Goal: Complete application form: Complete application form

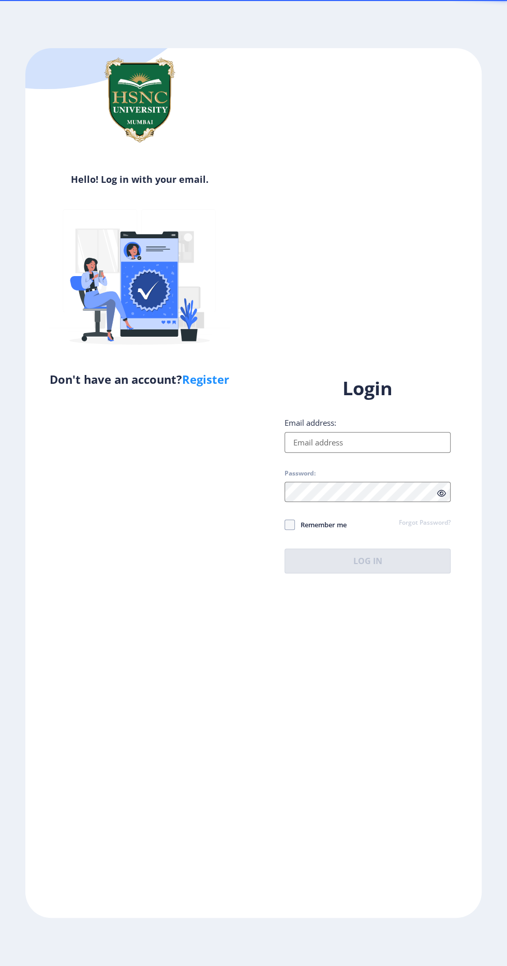
click at [388, 453] on input "Email address:" at bounding box center [368, 442] width 166 height 21
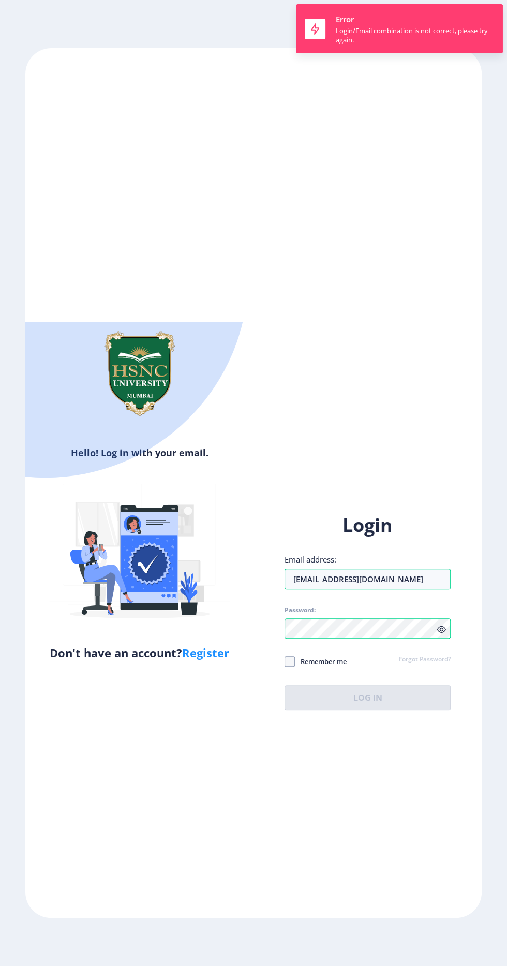
click at [444, 704] on div "Login Email address: [EMAIL_ADDRESS][DOMAIN_NAME] Password: Remember me Forgot …" at bounding box center [368, 612] width 166 height 198
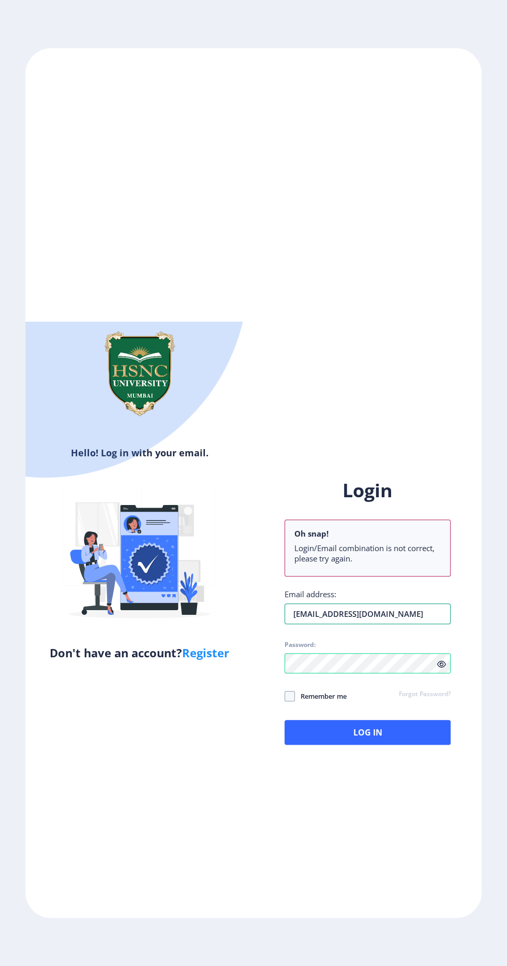
click at [431, 624] on input "[EMAIL_ADDRESS][DOMAIN_NAME]" at bounding box center [368, 613] width 166 height 21
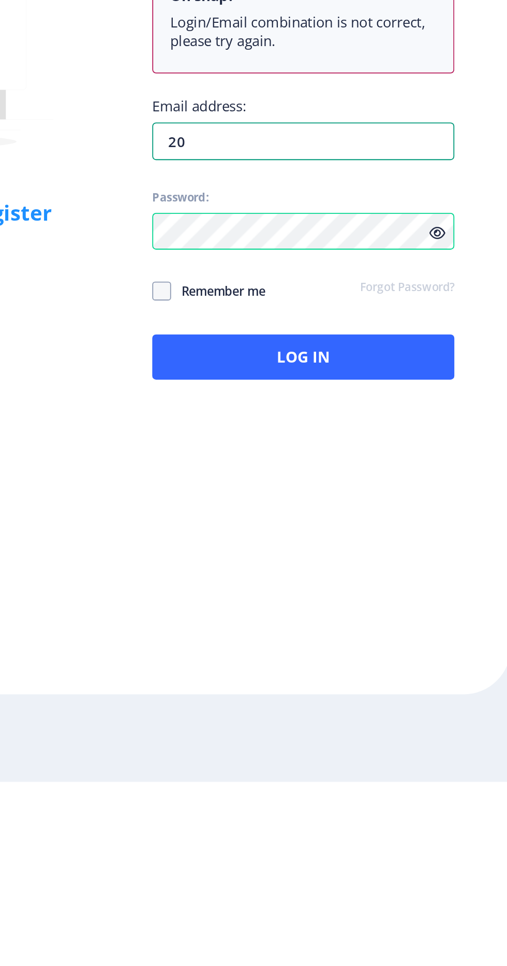
type input "2"
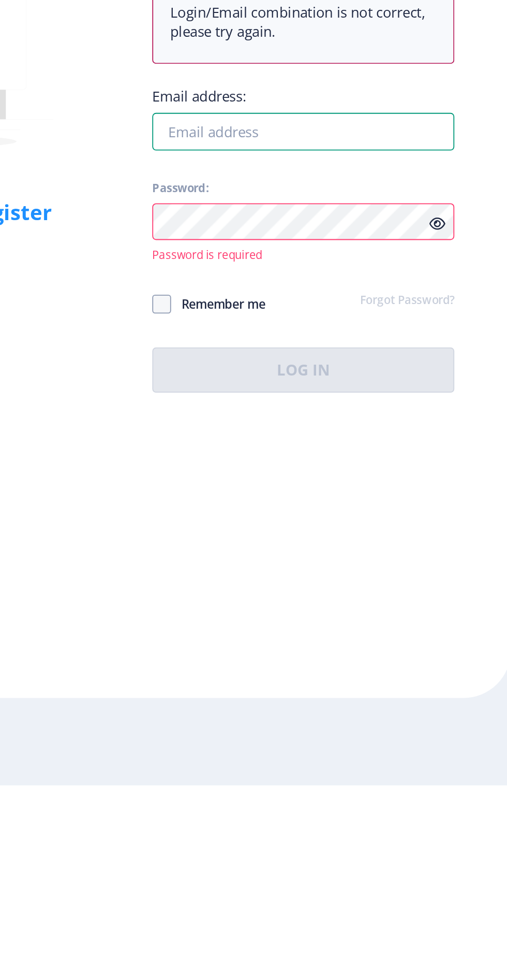
click at [399, 617] on input "Email address:" at bounding box center [368, 606] width 166 height 21
type input "[EMAIL_ADDRESS][DOMAIN_NAME]"
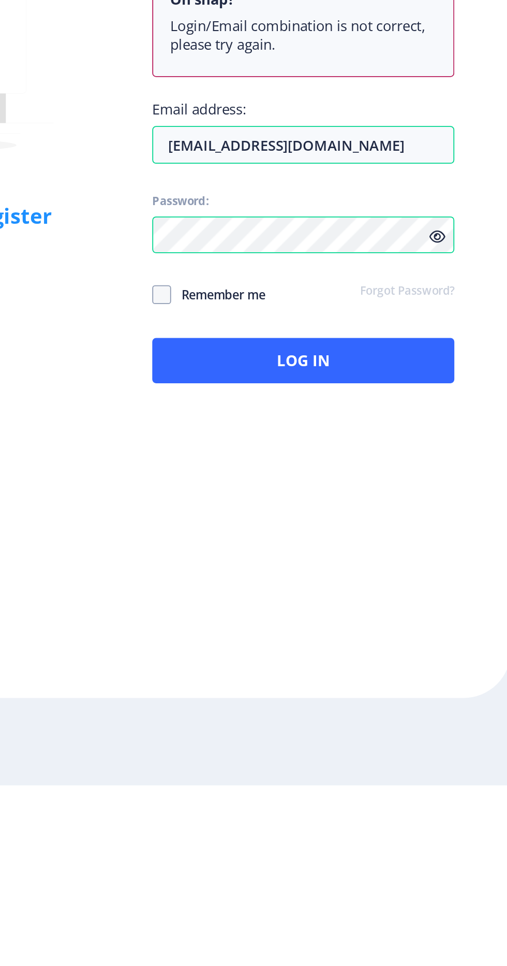
scroll to position [2, 0]
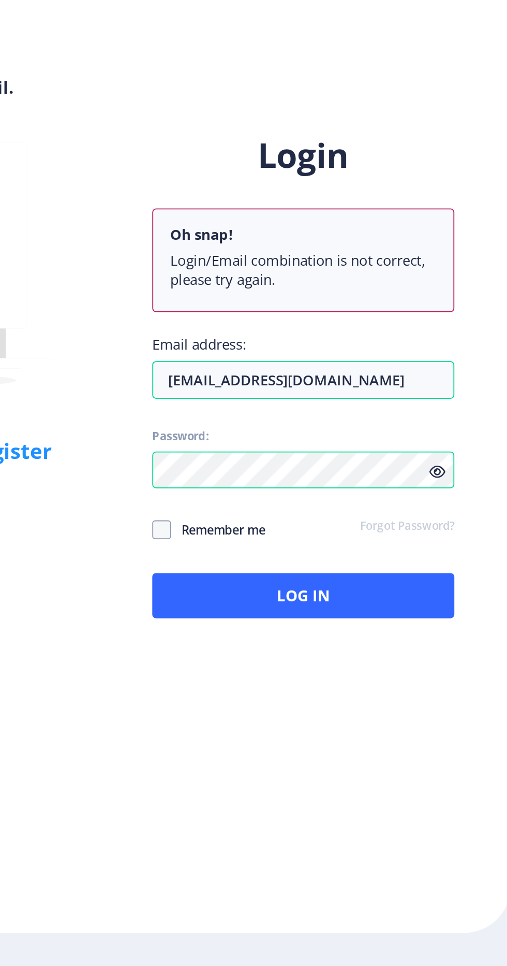
click at [292, 701] on span at bounding box center [290, 696] width 10 height 10
click at [285, 696] on input "Remember me" at bounding box center [285, 696] width 1 height 1
checkbox input "true"
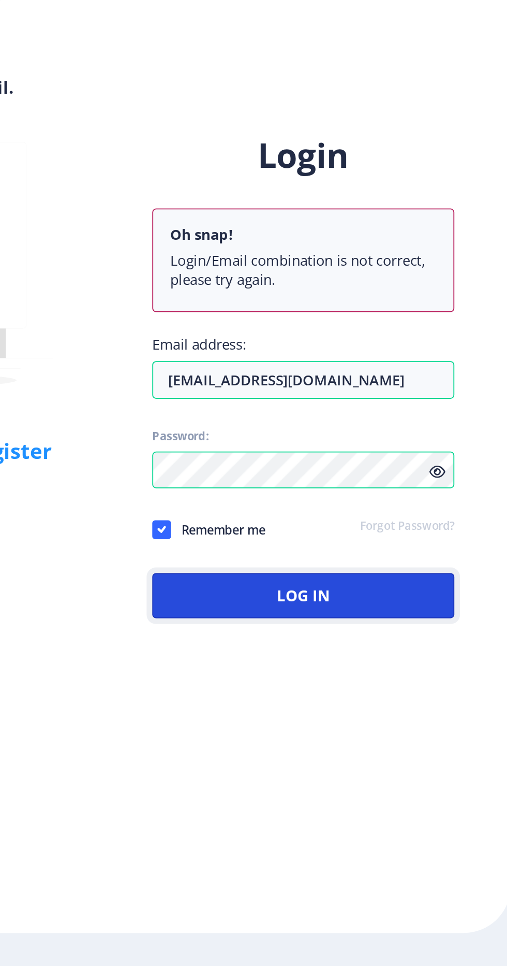
click at [401, 745] on button "Log In" at bounding box center [368, 732] width 166 height 25
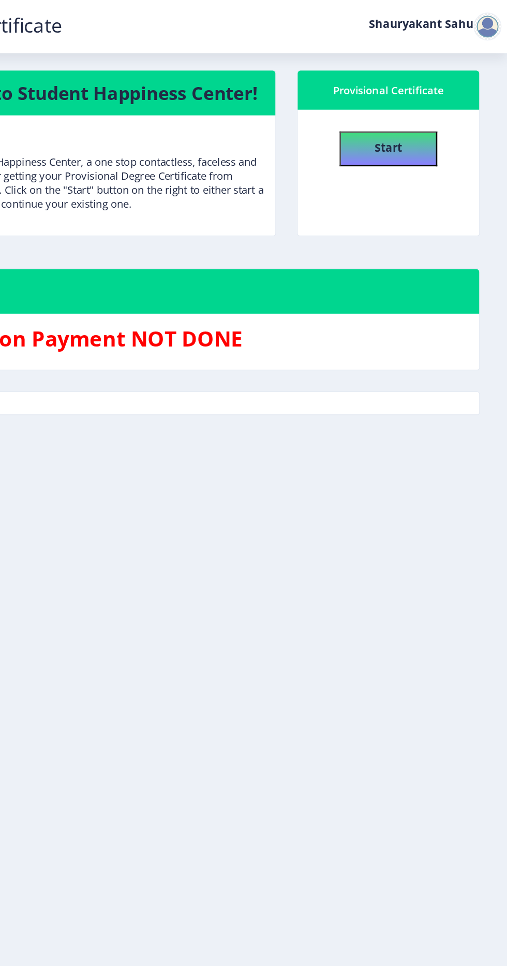
scroll to position [2, 0]
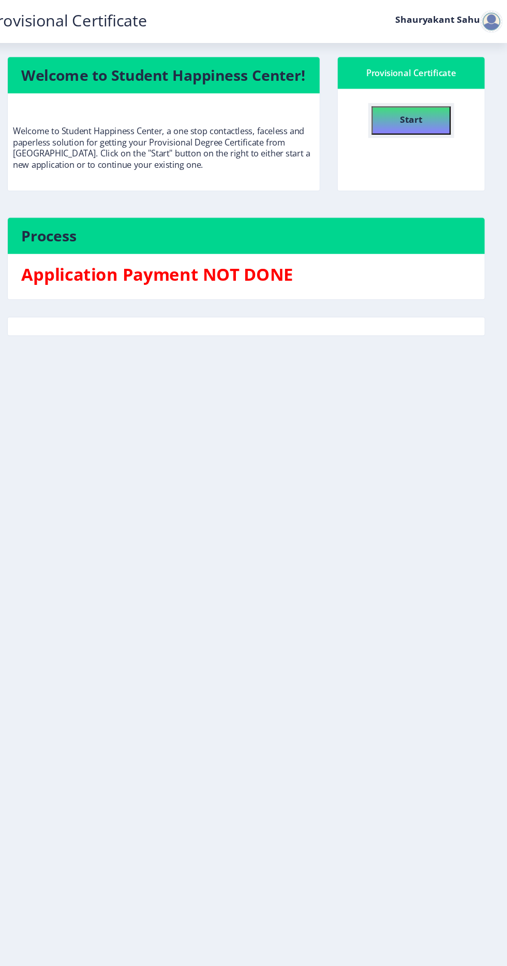
click at [423, 109] on b "Start" at bounding box center [419, 109] width 21 height 11
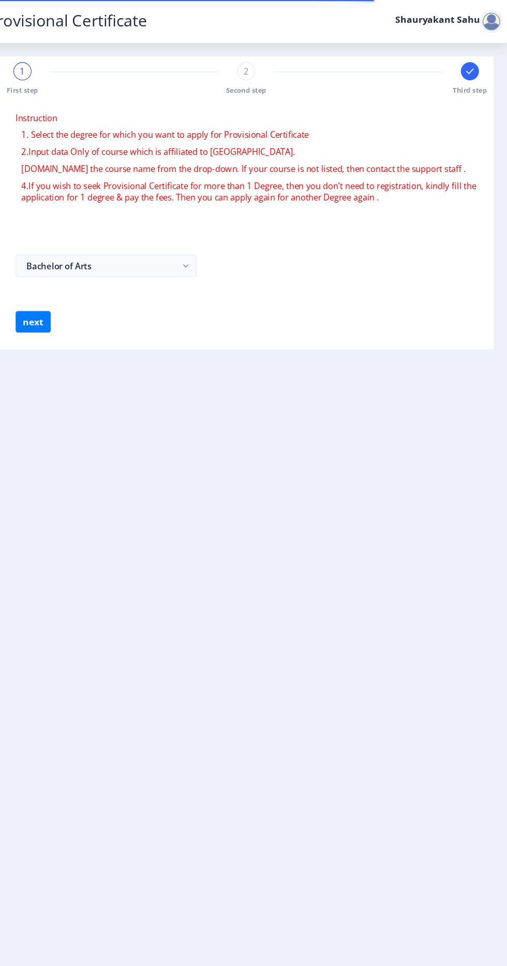
select select
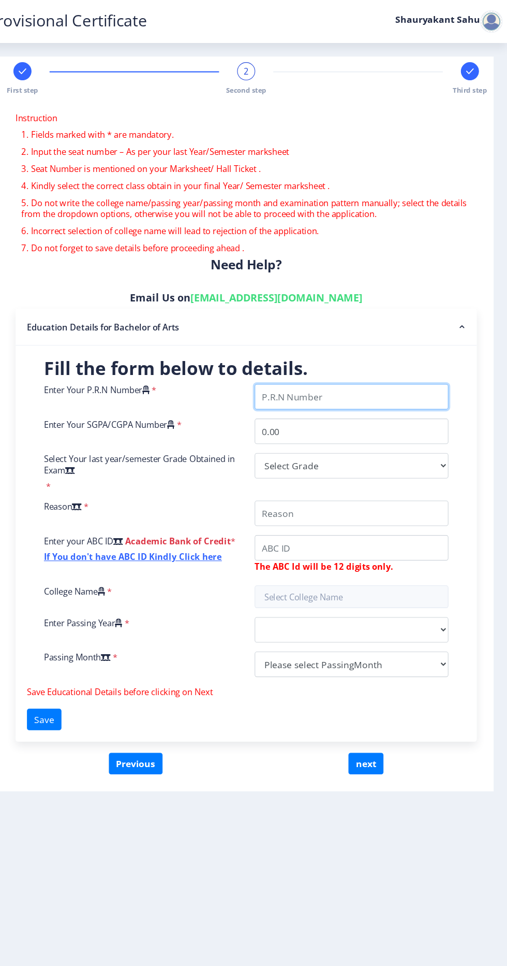
click at [390, 365] on input "Enter Your P.R.N Number" at bounding box center [365, 363] width 178 height 23
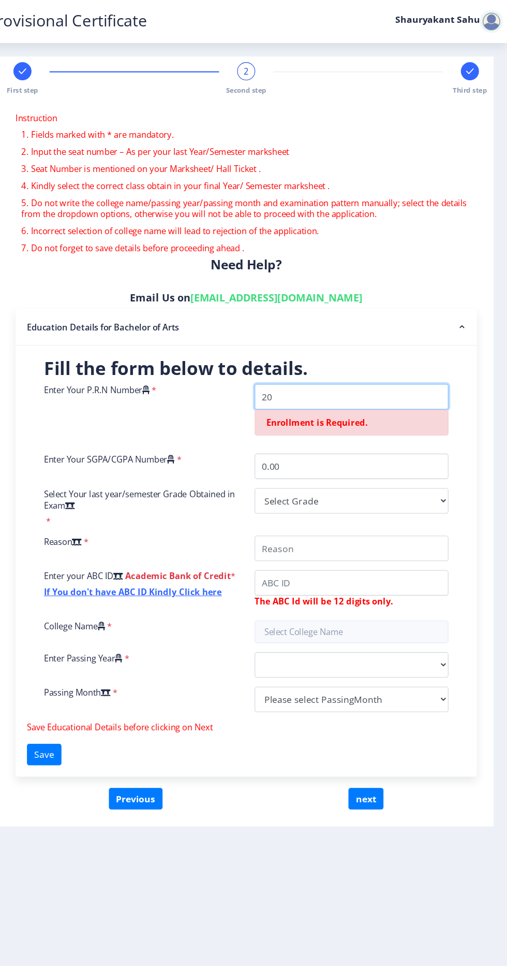
click at [369, 361] on input "Enter Your P.R.N Number" at bounding box center [365, 363] width 178 height 23
type input "2"
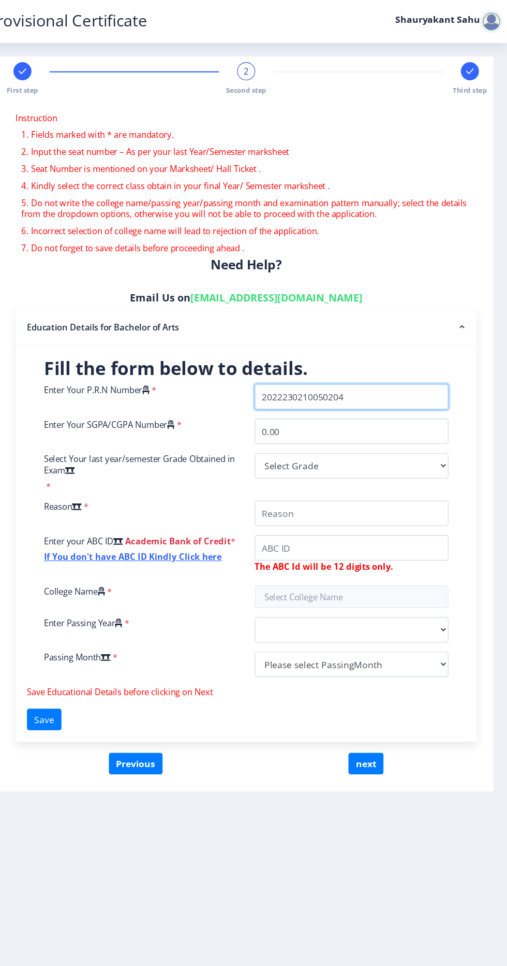
type input "2022230210050204"
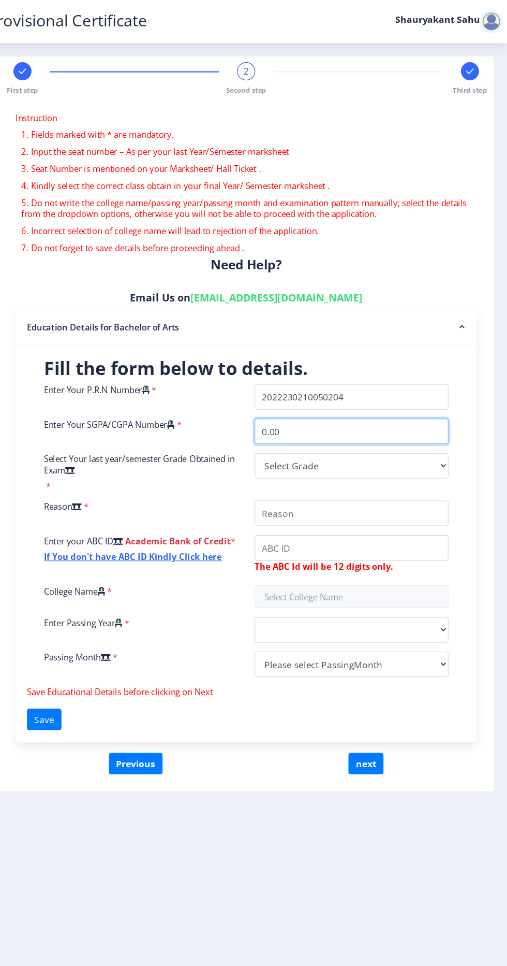
click at [387, 391] on input "0.00" at bounding box center [365, 394] width 178 height 23
type input "0"
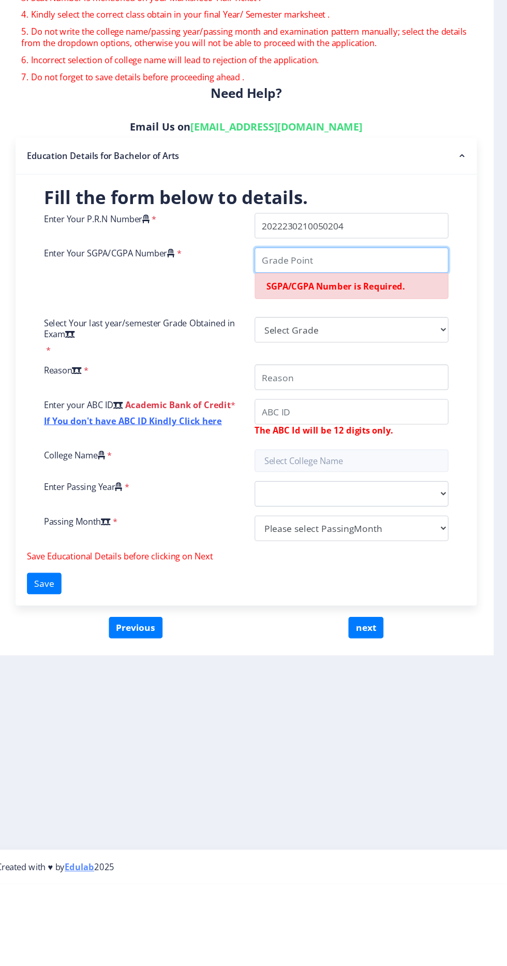
scroll to position [2, 0]
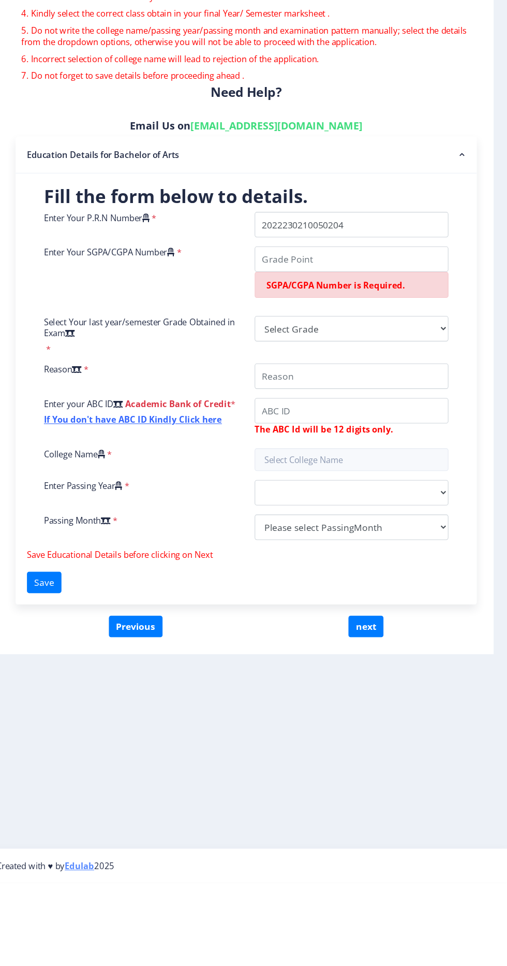
click at [202, 386] on icon at bounding box center [199, 389] width 7 height 8
click at [276, 386] on input "Enter Your SGPA/CGPA Number" at bounding box center [365, 394] width 178 height 23
click at [202, 386] on icon at bounding box center [199, 389] width 7 height 8
click at [276, 386] on input "Enter Your SGPA/CGPA Number" at bounding box center [365, 394] width 178 height 23
click at [345, 393] on input "Enter Your SGPA/CGPA Number" at bounding box center [365, 394] width 178 height 23
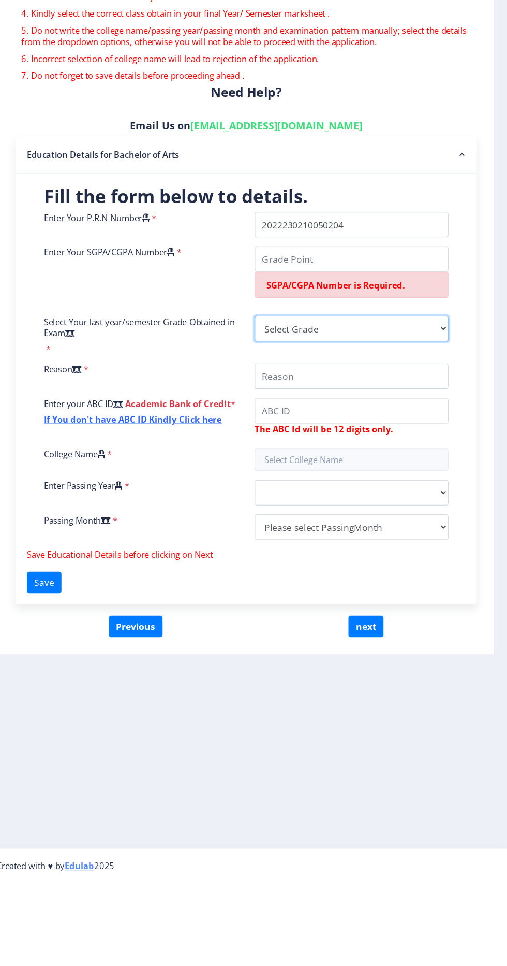
click at [354, 459] on select "Select Grade O A+ A B+ B C D F(Fail)" at bounding box center [365, 458] width 178 height 23
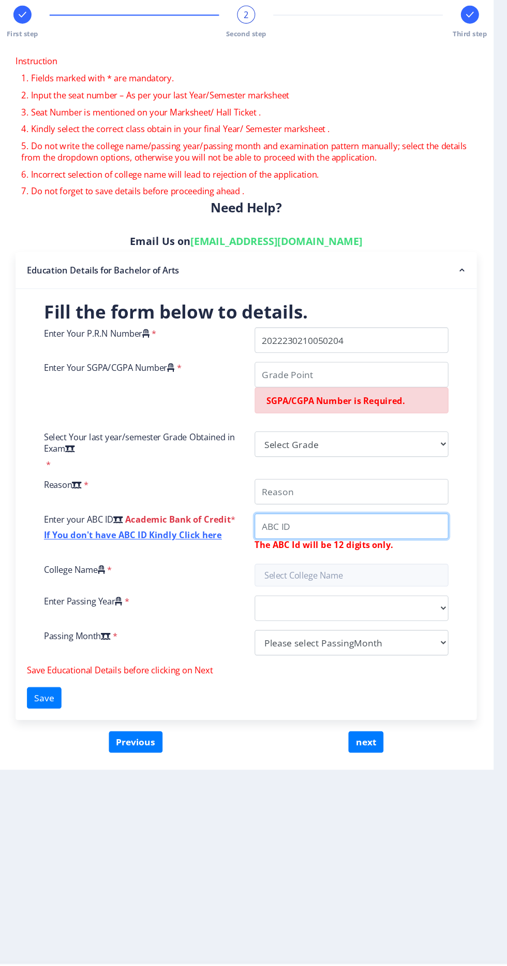
click at [405, 530] on div "Enter Your P.R.N Number * Enter Your SGPA/CGPA Number * SGPA/CGPA Number is Req…" at bounding box center [268, 506] width 386 height 309
